Goal: Use online tool/utility: Utilize a website feature to perform a specific function

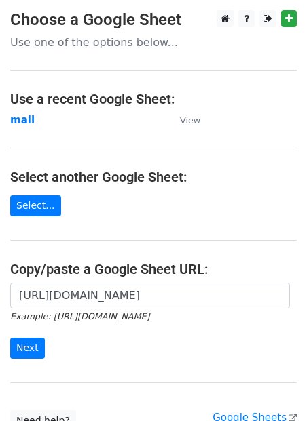
scroll to position [0, 305]
type input "[URL][DOMAIN_NAME]"
click at [11, 349] on input "Next" at bounding box center [27, 348] width 35 height 21
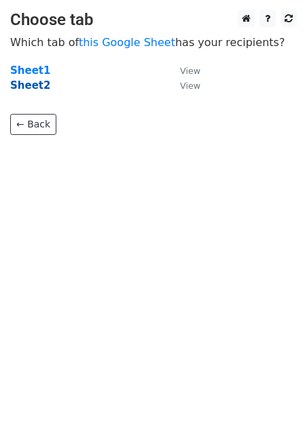
click at [31, 79] on strong "Sheet2" at bounding box center [30, 85] width 40 height 12
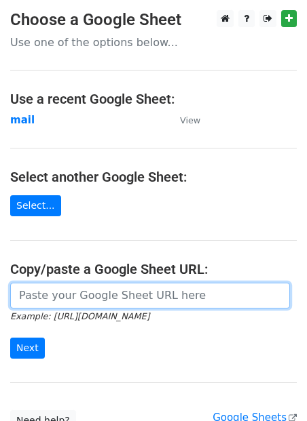
click at [87, 291] on input "url" at bounding box center [149, 296] width 279 height 26
paste input "https://docs.google.com/spreadsheets/d/1jLHnsz--_ZfDqRg_OH2xrkmhbGZ3izLOtmH_H2J…"
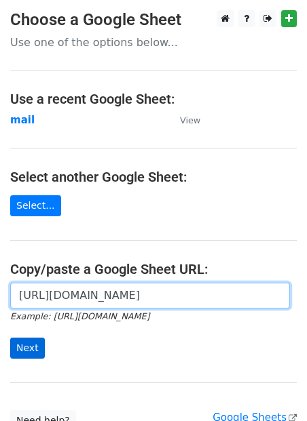
type input "https://docs.google.com/spreadsheets/d/1jLHnsz--_ZfDqRg_OH2xrkmhbGZ3izLOtmH_H2J…"
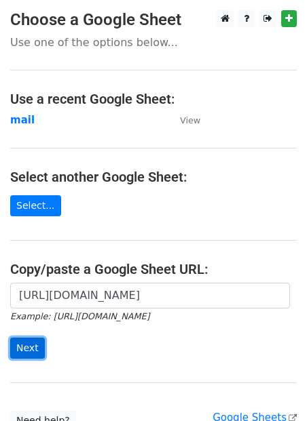
scroll to position [0, 0]
click at [37, 358] on input "Next" at bounding box center [27, 348] width 35 height 21
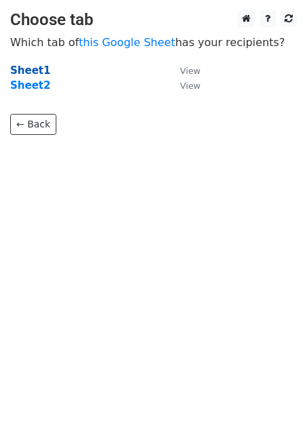
click at [35, 74] on strong "Sheet1" at bounding box center [30, 70] width 40 height 12
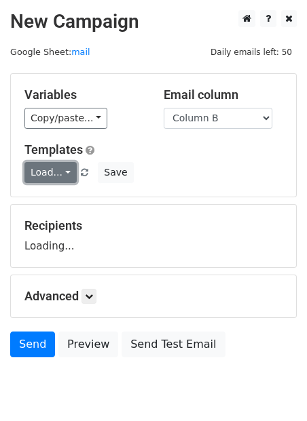
click at [58, 169] on link "Load..." at bounding box center [50, 172] width 52 height 21
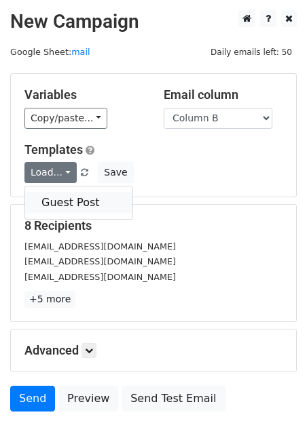
click at [58, 205] on link "Guest Post" at bounding box center [78, 203] width 107 height 22
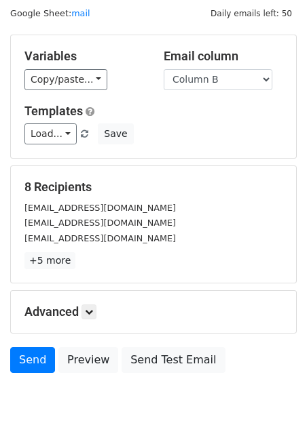
scroll to position [106, 0]
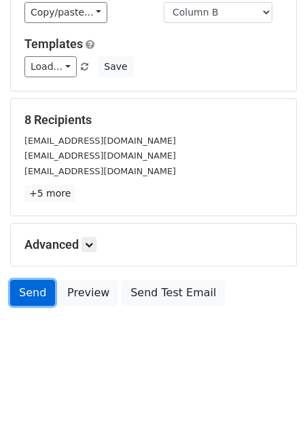
click at [24, 292] on link "Send" at bounding box center [32, 293] width 45 height 26
